Goal: Task Accomplishment & Management: Manage account settings

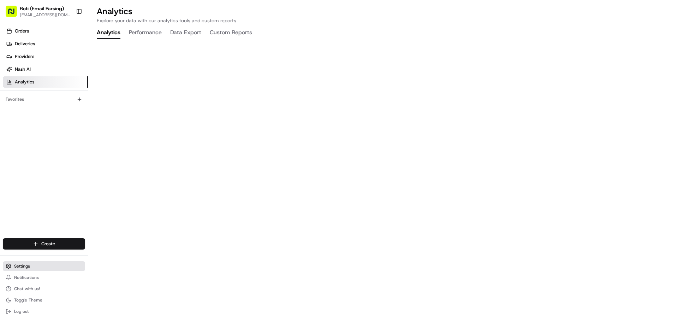
click at [34, 267] on button "Settings" at bounding box center [44, 266] width 82 height 10
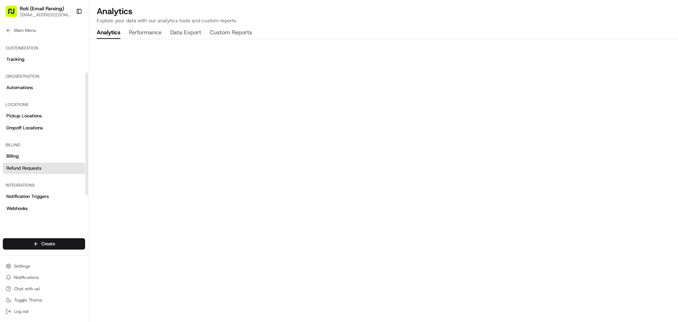
scroll to position [85, 0]
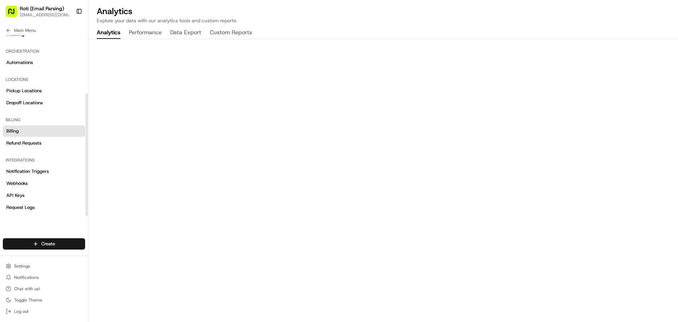
click at [23, 128] on link "Billing" at bounding box center [44, 130] width 82 height 11
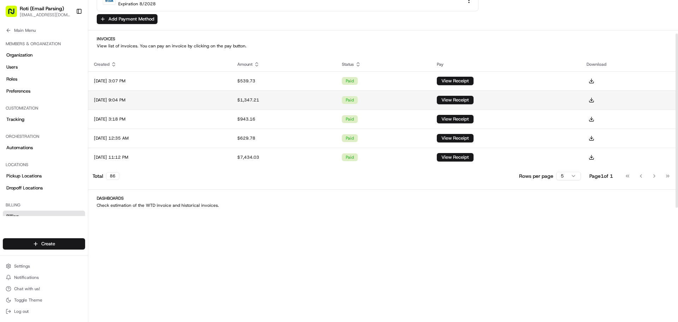
scroll to position [35, 0]
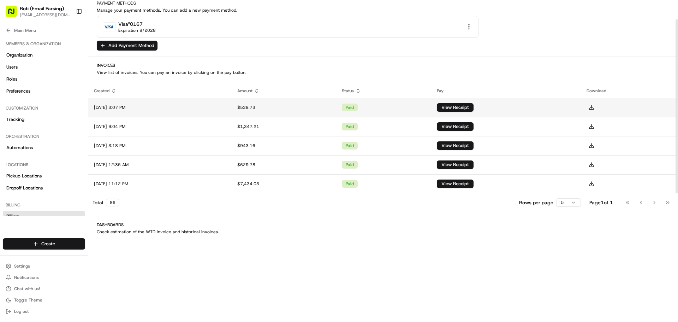
click at [175, 107] on td "[DATE] 3:07 PM" at bounding box center [159, 107] width 143 height 19
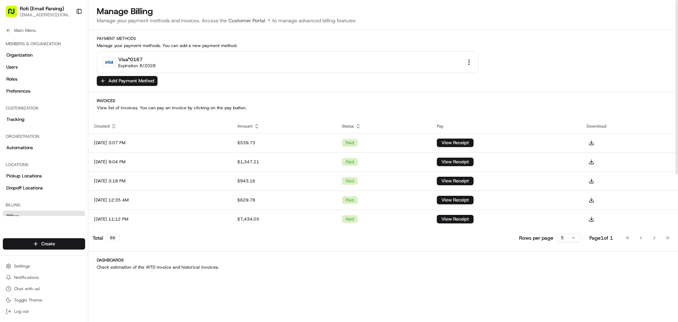
click at [511, 66] on div "visa *0167 Expiration 8/2028" at bounding box center [383, 62] width 573 height 22
click at [419, 137] on td "paid" at bounding box center [383, 142] width 95 height 19
